Goal: Task Accomplishment & Management: Manage account settings

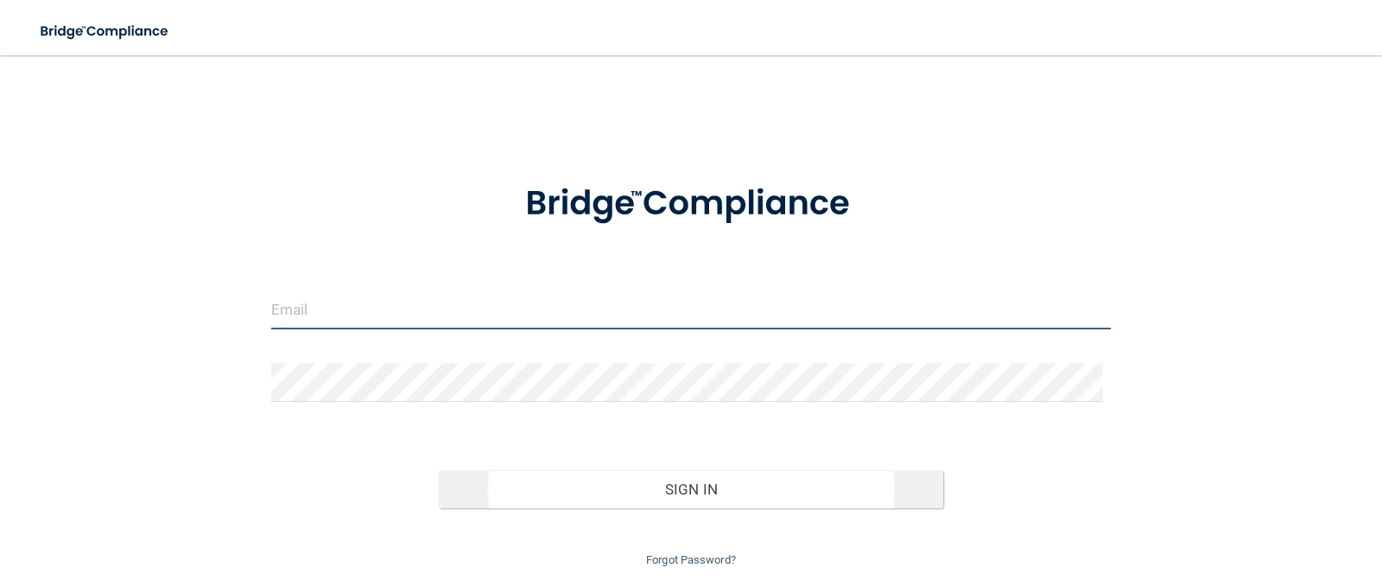
type input "[EMAIL_ADDRESS][DOMAIN_NAME]"
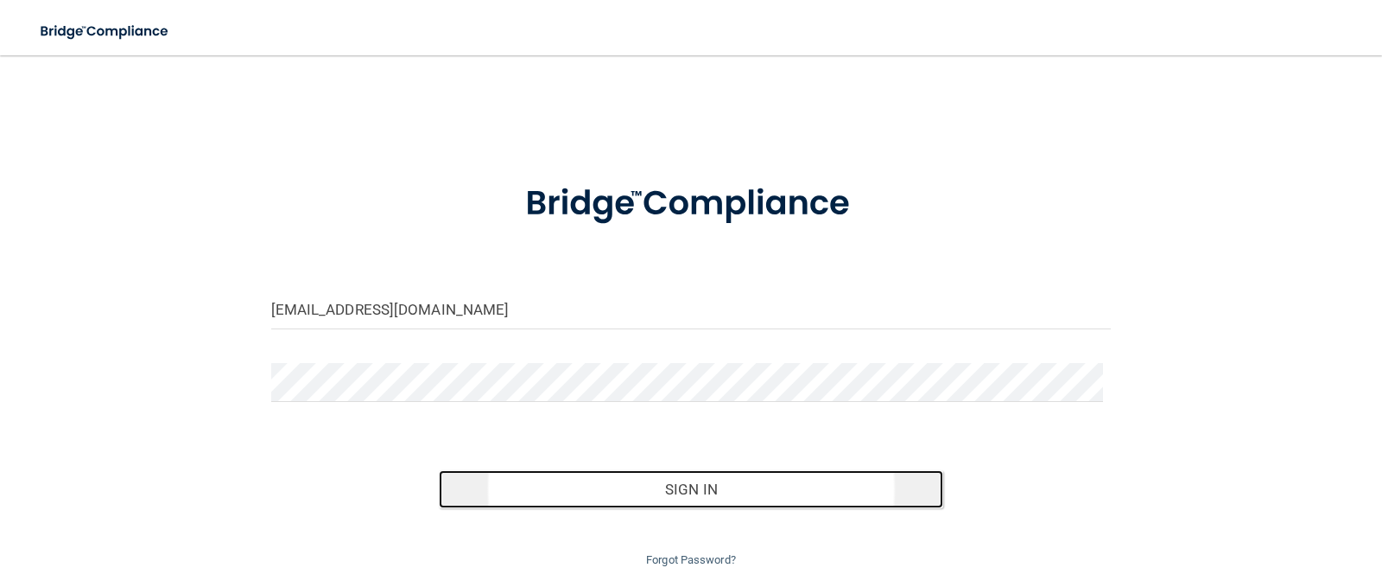
click at [588, 487] on button "Sign In" at bounding box center [691, 489] width 505 height 38
